Goal: Complete application form

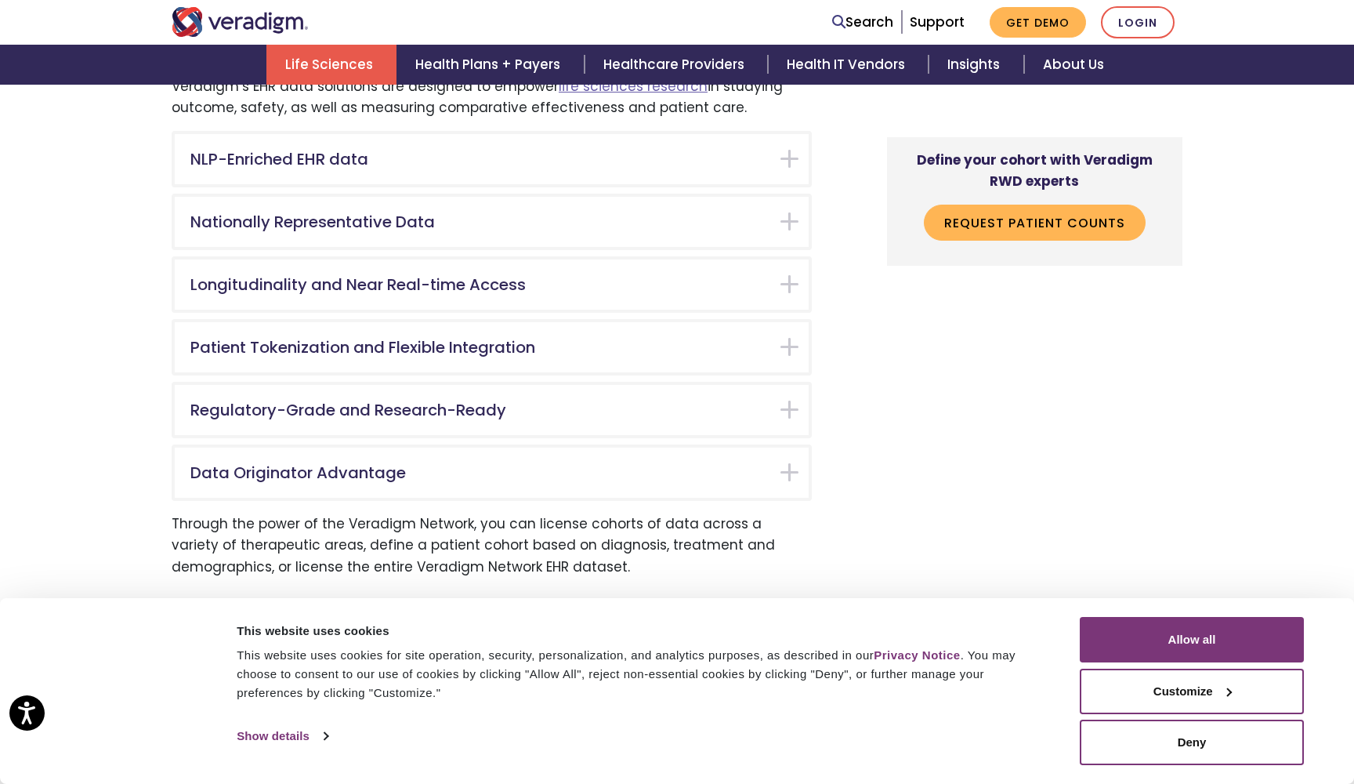
scroll to position [3581, 0]
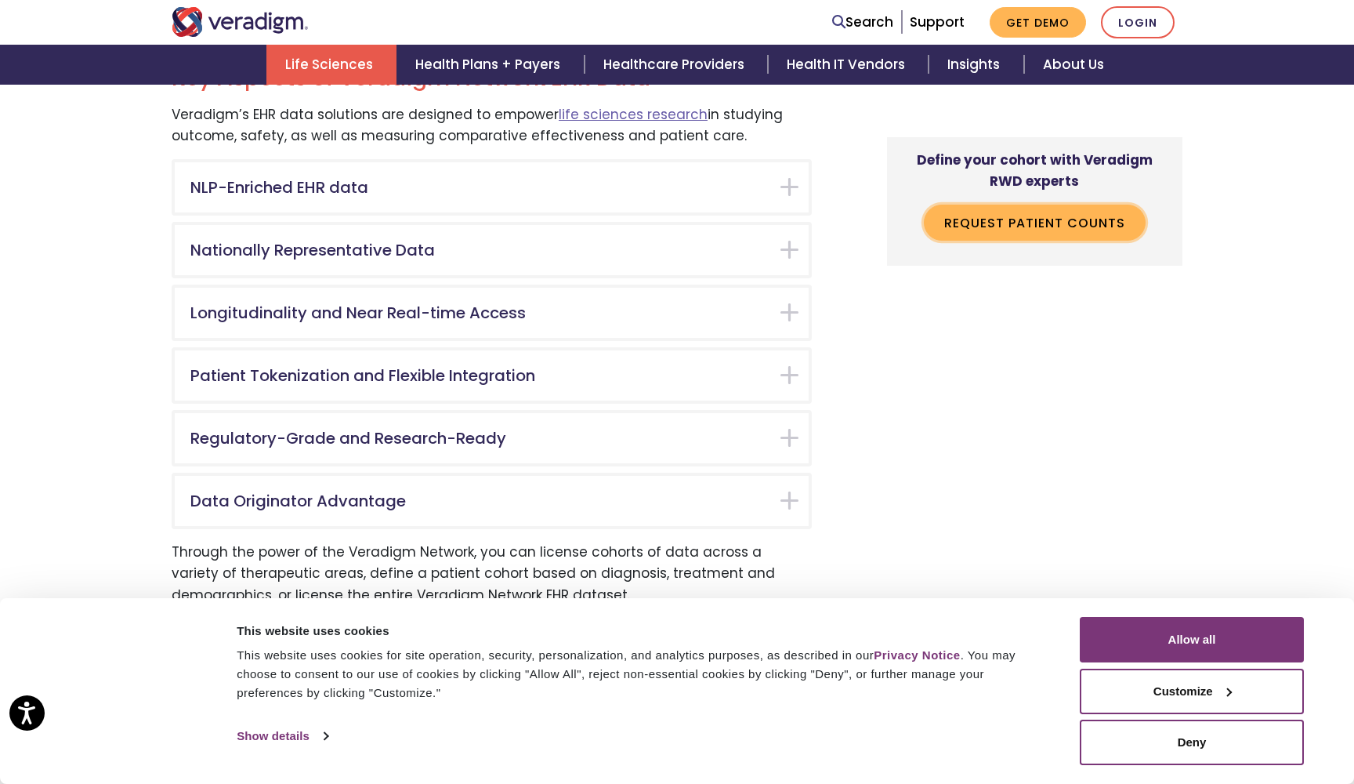
click at [1114, 218] on link "Request Patient Counts" at bounding box center [1035, 223] width 222 height 36
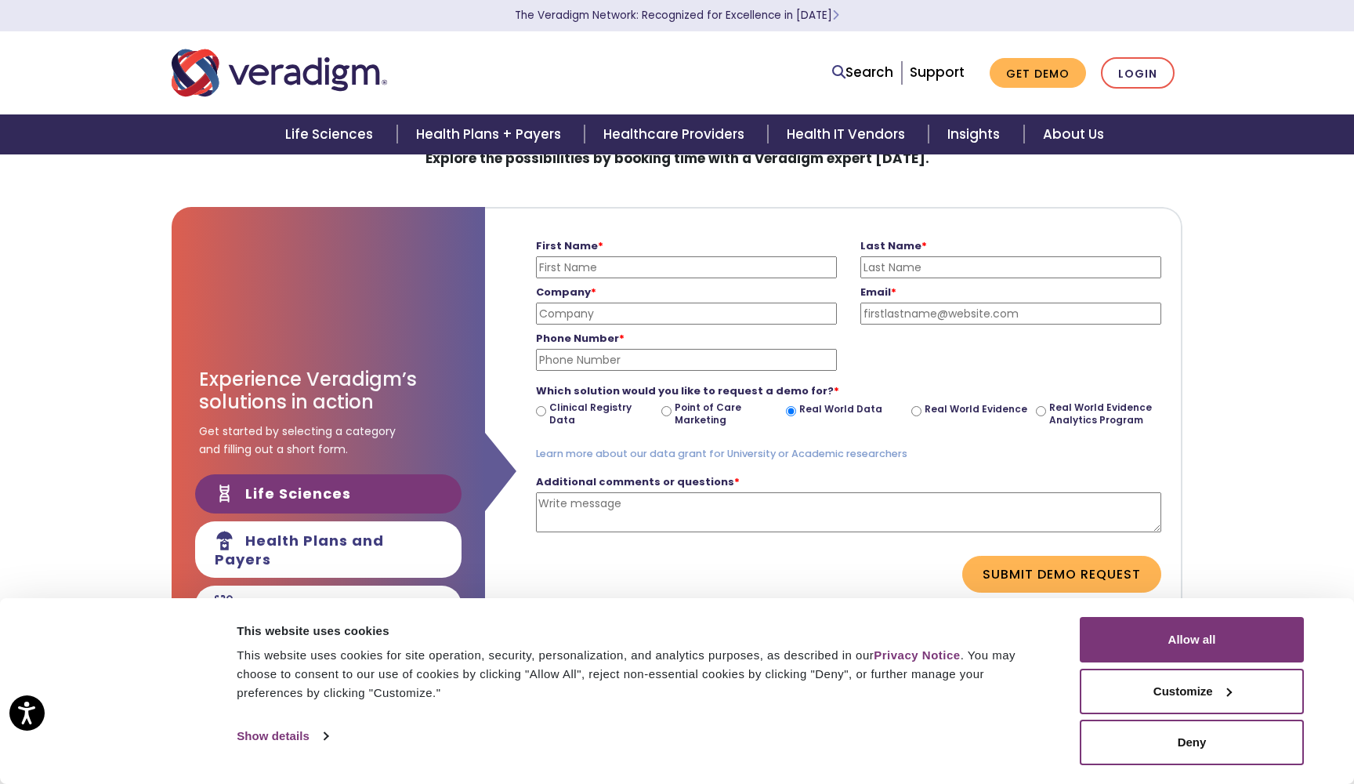
scroll to position [76, 0]
type input "[PERSON_NAME]"
type input "Volluru"
type input "l"
type input "PSL Group"
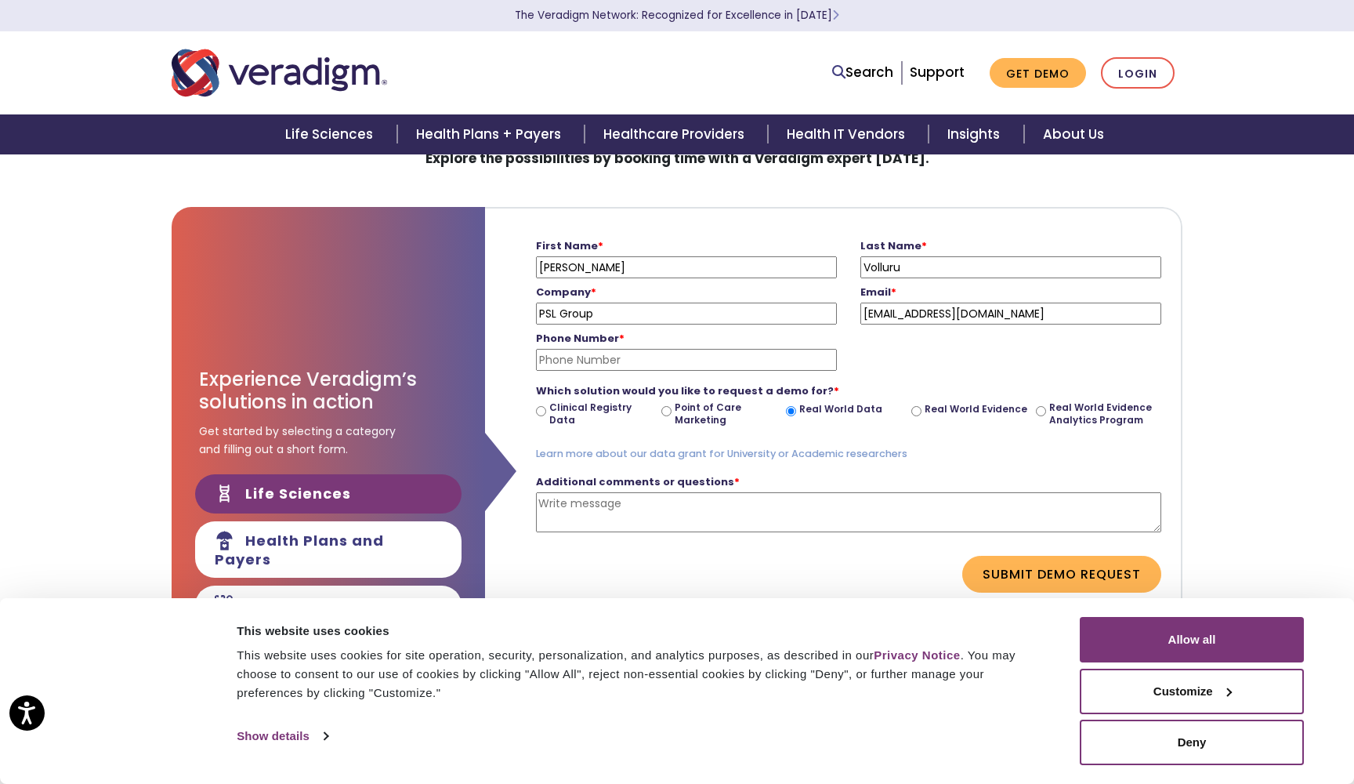
type input "[EMAIL_ADDRESS][DOMAIN_NAME]"
type input "56"
click at [915, 316] on input "[EMAIL_ADDRESS][DOMAIN_NAME]" at bounding box center [1010, 313] width 301 height 22
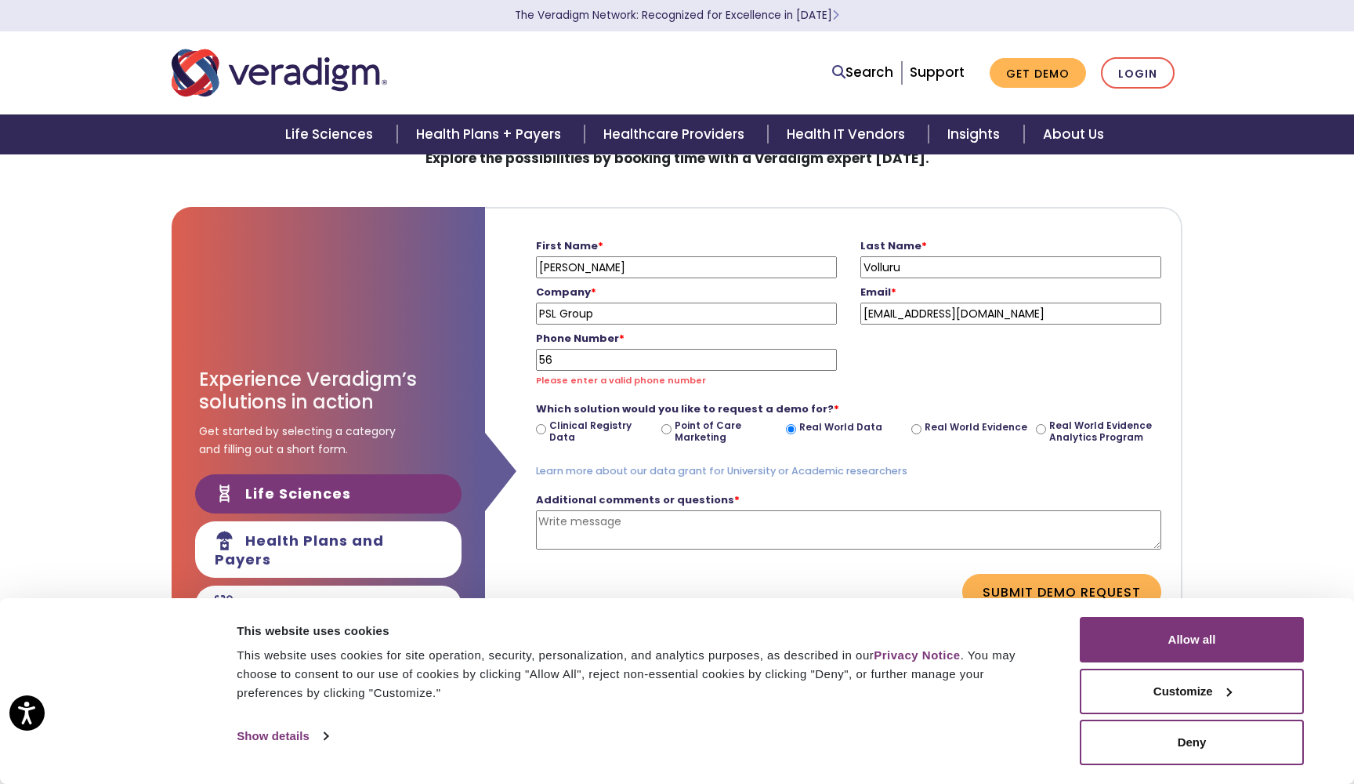
click at [915, 316] on input "[EMAIL_ADDRESS][DOMAIN_NAME]" at bounding box center [1010, 313] width 301 height 22
type input "[EMAIL_ADDRESS][DOMAIN_NAME]"
type input "5622377372"
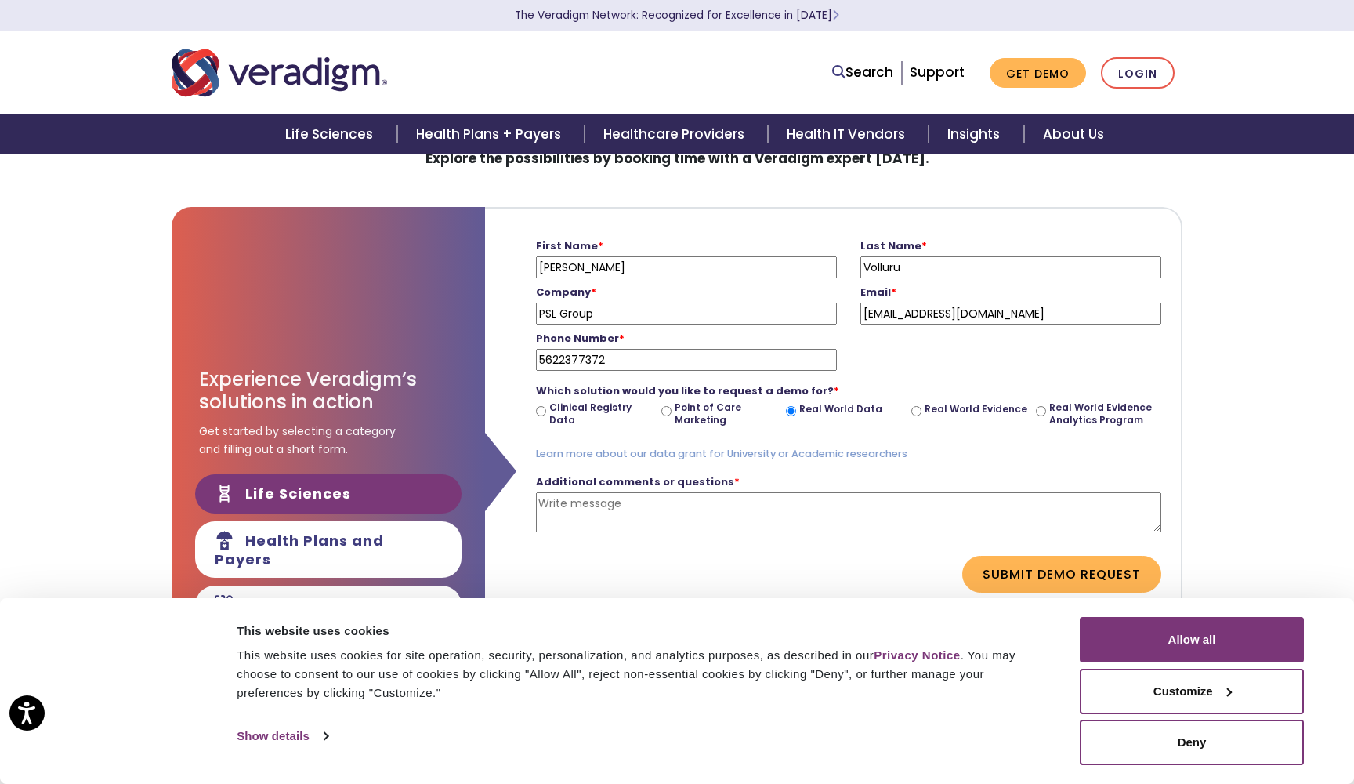
click at [696, 413] on label "Point of Care Marketing" at bounding box center [728, 413] width 106 height 24
click at [672, 413] on input "Point of Care Marketing" at bounding box center [666, 411] width 10 height 10
radio input "true"
click at [719, 509] on textarea "Additional comments or questions *" at bounding box center [848, 512] width 625 height 40
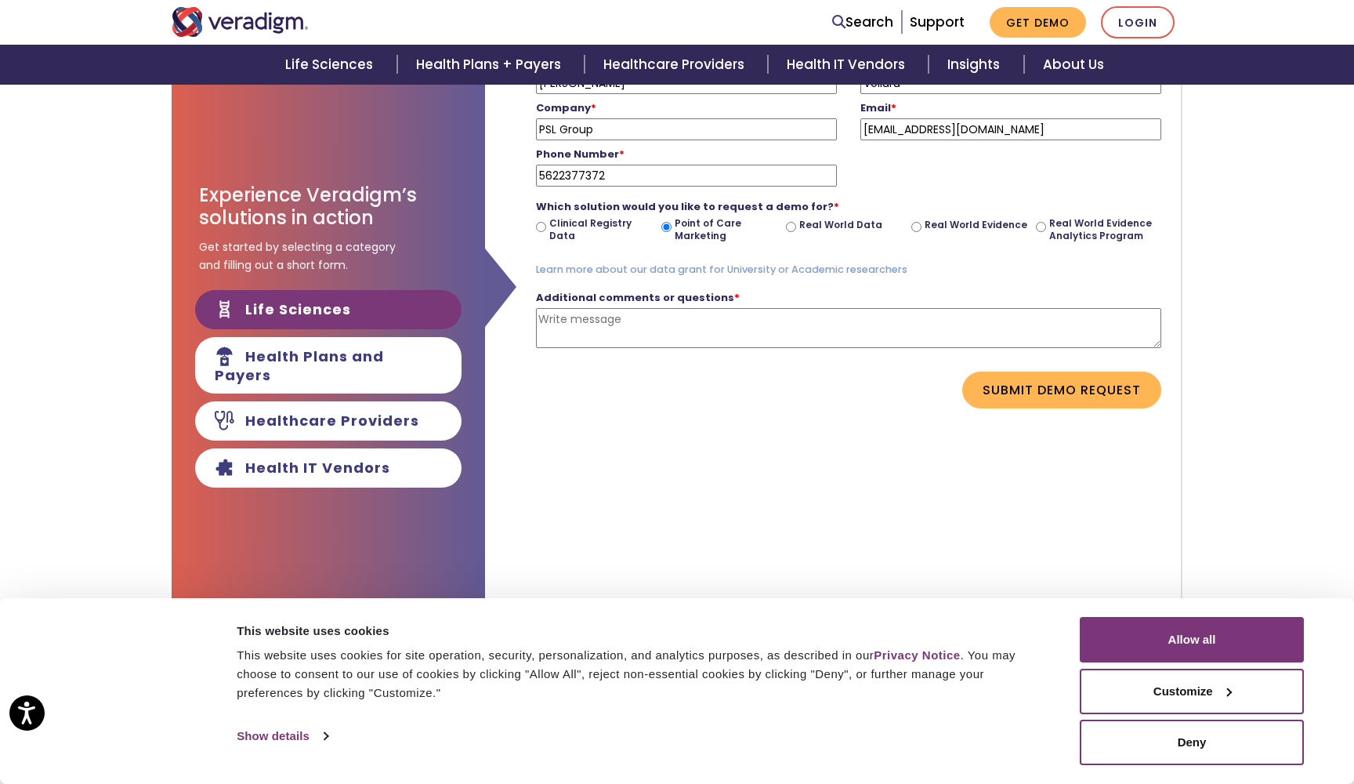
scroll to position [261, 0]
type textarea "We would like to run a campaign for our Chat GPT product for physicians."
click at [1033, 380] on button "Submit Demo Request" at bounding box center [1061, 389] width 199 height 36
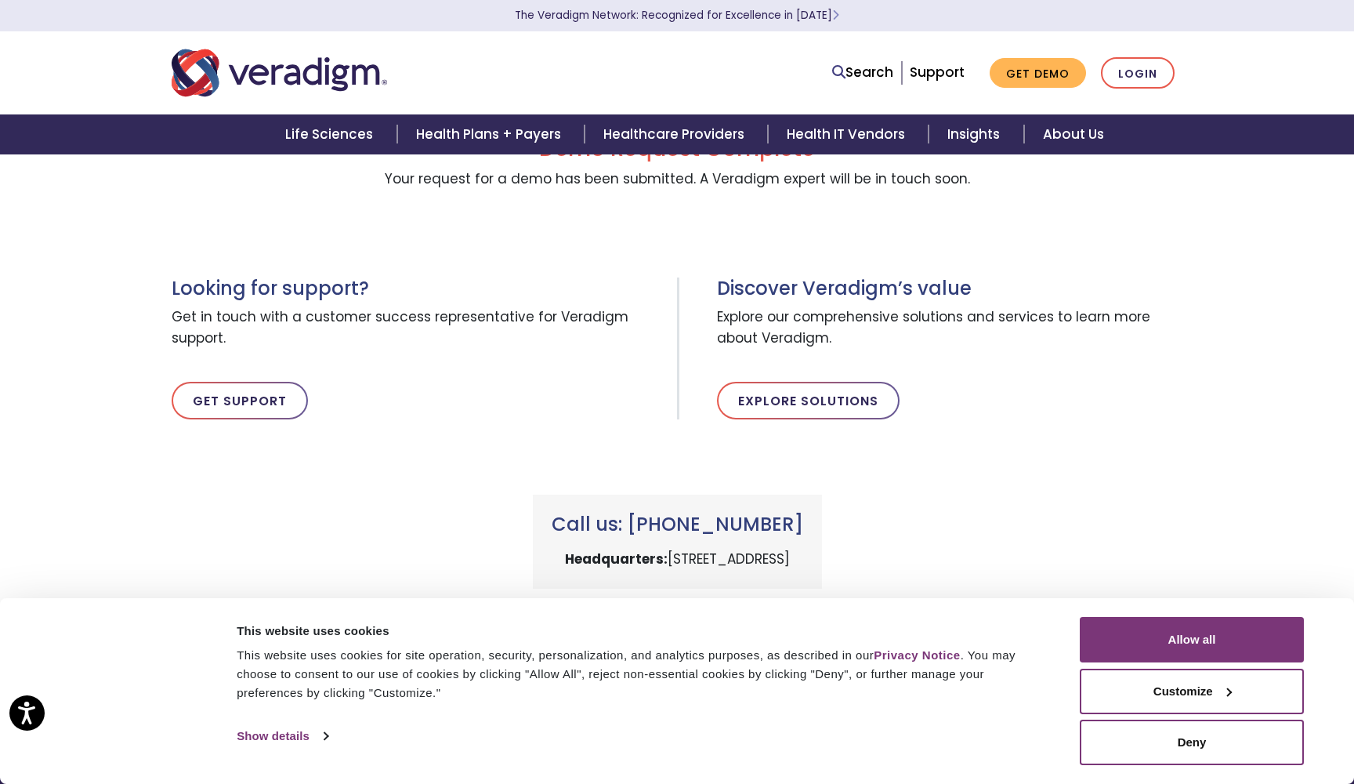
scroll to position [58, 0]
